Goal: Task Accomplishment & Management: Manage account settings

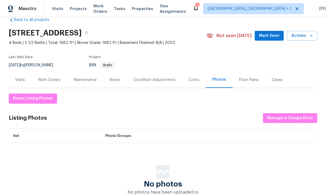
scroll to position [7, 0]
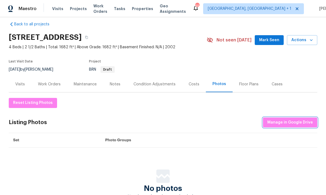
click at [289, 123] on span "Manage in Google Drive" at bounding box center [290, 122] width 46 height 7
click at [116, 84] on div "Notes" at bounding box center [115, 84] width 11 height 5
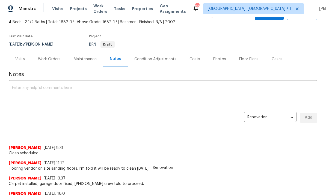
scroll to position [34, 0]
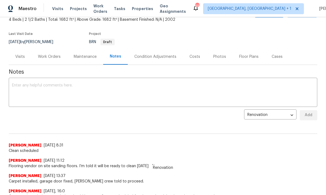
click at [43, 87] on textarea at bounding box center [163, 93] width 302 height 19
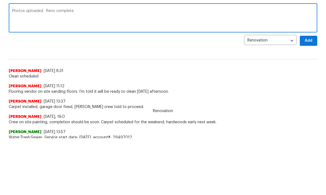
scroll to position [57, 0]
type textarea "Photos uploaded. Reno complete"
click at [309, 42] on span "Add" at bounding box center [308, 40] width 9 height 7
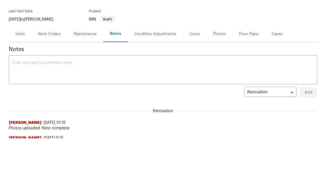
scroll to position [0, 0]
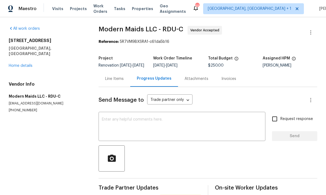
click at [25, 64] on link "Home details" at bounding box center [21, 66] width 24 height 4
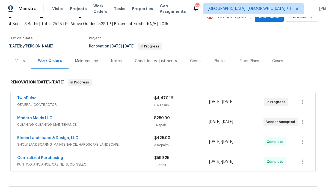
scroll to position [30, 0]
click at [115, 66] on div "Notes" at bounding box center [117, 61] width 24 height 16
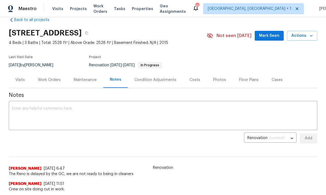
scroll to position [12, 0]
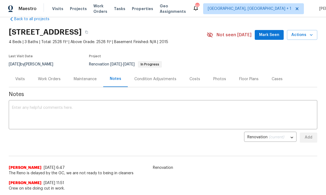
click at [273, 34] on span "Mark Seen" at bounding box center [269, 35] width 20 height 7
click at [51, 79] on div "Work Orders" at bounding box center [49, 78] width 23 height 5
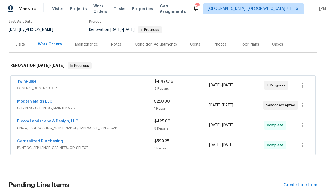
scroll to position [46, 0]
click at [29, 82] on link "TwinPulse" at bounding box center [26, 82] width 19 height 4
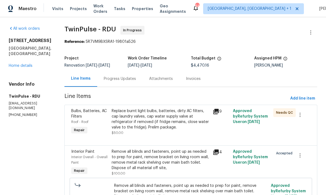
click at [19, 67] on link "Home details" at bounding box center [21, 66] width 24 height 4
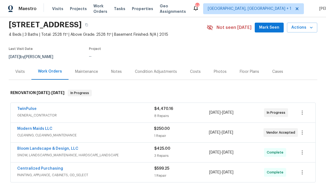
scroll to position [19, 0]
click at [48, 128] on link "Modern Maids LLC" at bounding box center [34, 129] width 35 height 4
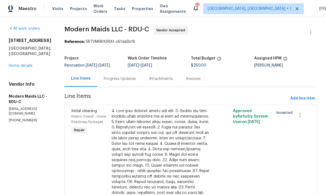
click at [122, 79] on div "Progress Updates" at bounding box center [120, 78] width 32 height 5
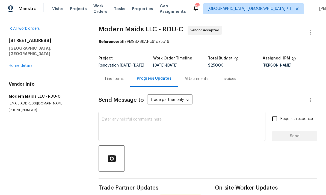
click at [25, 64] on link "Home details" at bounding box center [21, 66] width 24 height 4
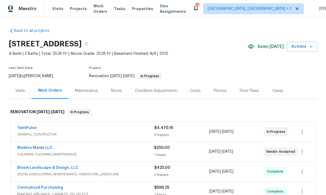
click at [31, 127] on link "TwinPulse" at bounding box center [26, 128] width 19 height 4
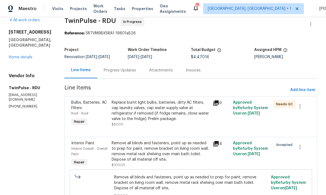
scroll to position [7, 0]
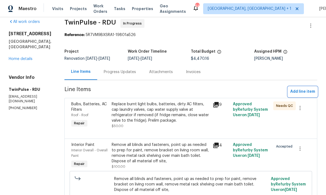
click at [305, 88] on button "Add line item" at bounding box center [302, 92] width 29 height 10
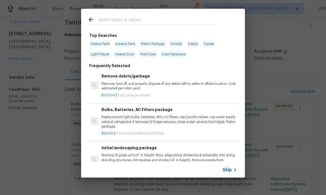
click at [126, 23] on input "text" at bounding box center [156, 20] width 116 height 8
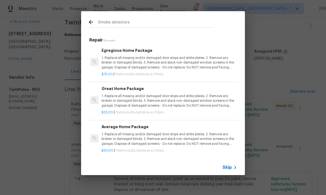
click at [134, 24] on input "Smoke detectors" at bounding box center [156, 23] width 116 height 8
type input "S"
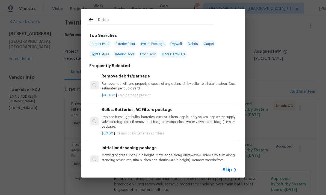
type input "Detect"
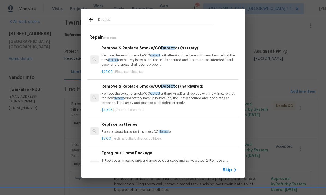
click at [161, 91] on div "Remove & Replace Smoke/CO Detect or (hardwired) Remove the existing smoke/CO de…" at bounding box center [169, 94] width 135 height 22
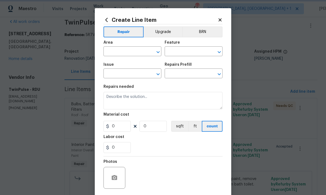
type input "Electrical"
type input "Remove & Replace Smoke/CO Detector (hardwired) $39.95"
type textarea "Remove the existing smoke/CO detector (hardwired) and replace with new. Ensure …"
type input "39.95"
type input "1"
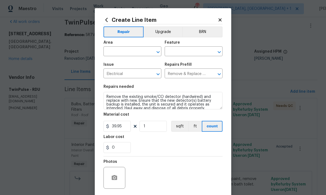
click at [120, 48] on input "text" at bounding box center [125, 52] width 43 height 8
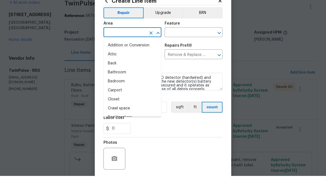
type input "h"
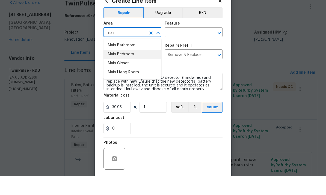
click at [128, 69] on li "Main Bedroom" at bounding box center [133, 73] width 58 height 9
type input "Main Bedroom"
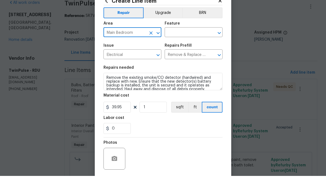
click at [187, 48] on input "text" at bounding box center [186, 52] width 43 height 8
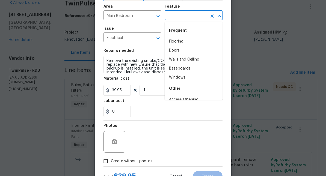
scroll to position [16, 0]
click at [197, 75] on li "Walls and Ceiling" at bounding box center [194, 79] width 58 height 9
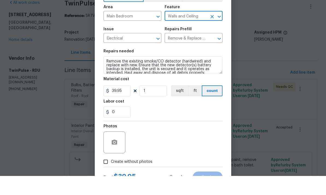
type input "Walls and Ceiling"
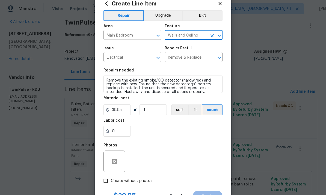
click at [109, 182] on input "Create without photos" at bounding box center [106, 181] width 10 height 10
checkbox input "true"
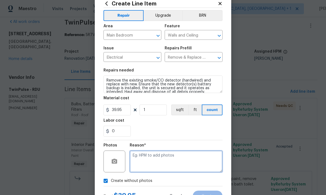
click at [149, 157] on textarea at bounding box center [176, 162] width 93 height 22
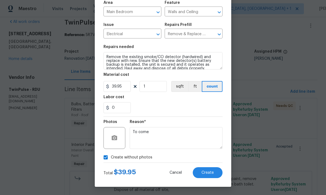
scroll to position [41, 0]
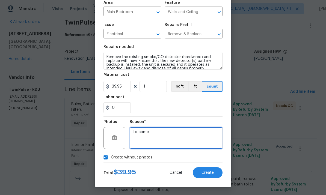
type textarea "To come"
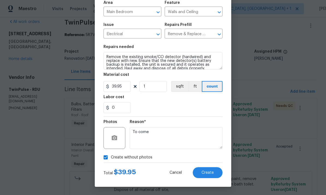
click at [208, 171] on span "Create" at bounding box center [208, 173] width 12 height 4
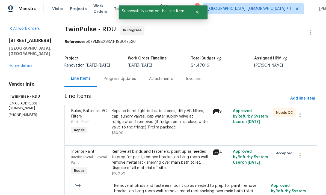
scroll to position [0, 0]
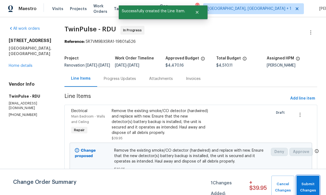
click at [311, 187] on span "Submit Changes" at bounding box center [307, 187] width 17 height 13
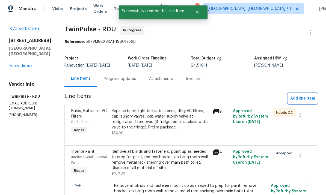
click at [306, 96] on span "Add line item" at bounding box center [302, 98] width 25 height 7
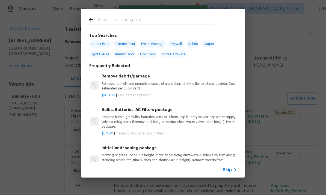
click at [283, 48] on div "Top Searches Interior Paint Exterior Paint Prelim Package Drywall Debris Carpet…" at bounding box center [163, 93] width 326 height 187
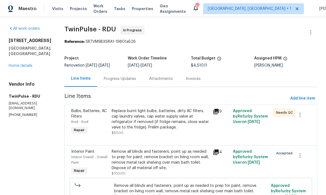
click at [24, 64] on link "Home details" at bounding box center [21, 66] width 24 height 4
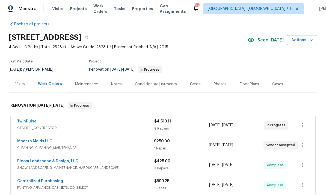
scroll to position [5, 0]
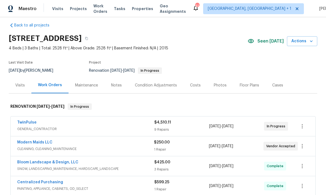
click at [31, 121] on link "TwinPulse" at bounding box center [26, 123] width 19 height 4
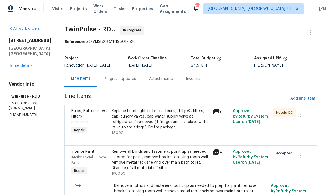
click at [24, 64] on link "Home details" at bounding box center [21, 66] width 24 height 4
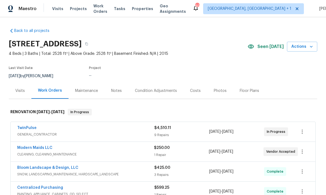
click at [116, 88] on div "Notes" at bounding box center [116, 90] width 11 height 5
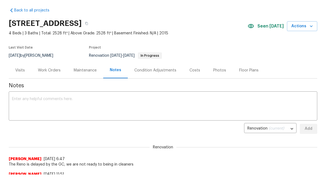
scroll to position [20, 0]
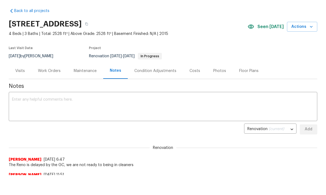
click at [36, 100] on textarea at bounding box center [163, 107] width 302 height 19
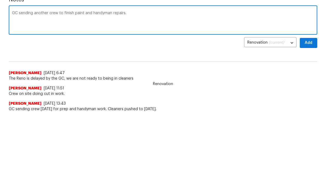
scroll to position [22, 0]
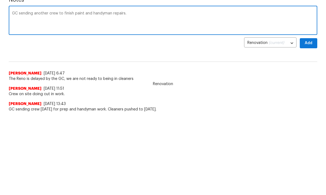
click at [137, 12] on textarea "GC sending another crew to finish paint and handyman repairs." at bounding box center [163, 20] width 302 height 19
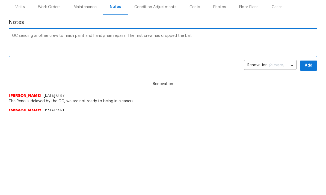
scroll to position [0, 0]
type textarea "GC sending another crew to finish paint and handyman repairs. The first crew ha…"
click at [310, 63] on span "Add" at bounding box center [308, 65] width 9 height 7
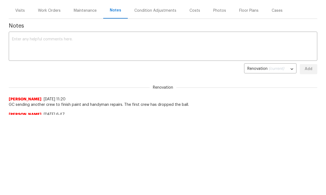
click at [50, 5] on div "Work Orders" at bounding box center [49, 11] width 36 height 16
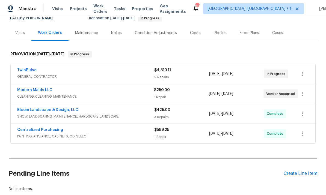
scroll to position [47, 0]
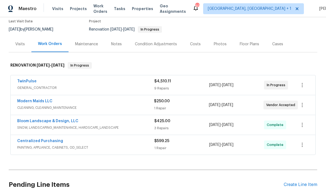
click at [115, 42] on div "Notes" at bounding box center [116, 44] width 11 height 5
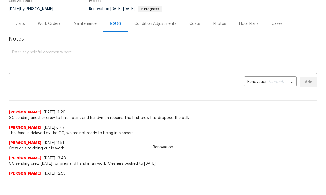
click at [33, 54] on textarea at bounding box center [163, 60] width 302 height 19
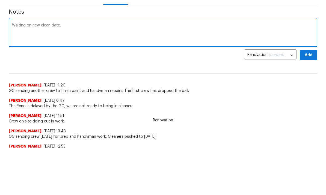
type textarea "Waiting on new clean date."
click at [306, 79] on span "Add" at bounding box center [308, 82] width 9 height 7
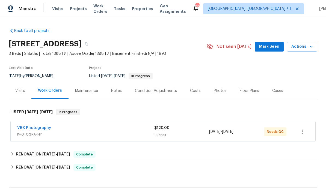
click at [265, 43] on button "Mark Seen" at bounding box center [269, 47] width 29 height 10
click at [214, 91] on div "Photos" at bounding box center [220, 90] width 13 height 5
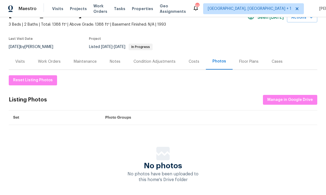
scroll to position [29, 0]
click at [293, 100] on span "Manage in Google Drive" at bounding box center [290, 100] width 46 height 7
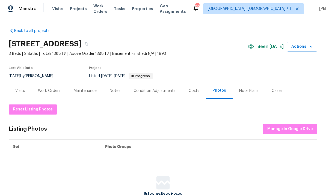
scroll to position [0, 0]
click at [119, 93] on div "Notes" at bounding box center [115, 90] width 11 height 5
